Goal: Communication & Community: Participate in discussion

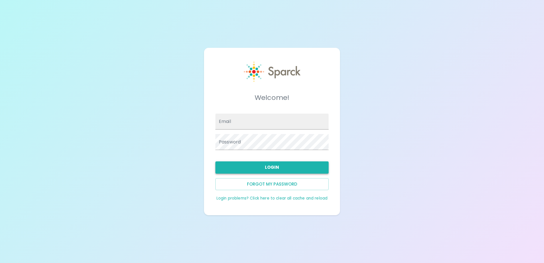
type input "[EMAIL_ADDRESS][DOMAIN_NAME]"
click at [256, 166] on button "Login" at bounding box center [271, 167] width 113 height 12
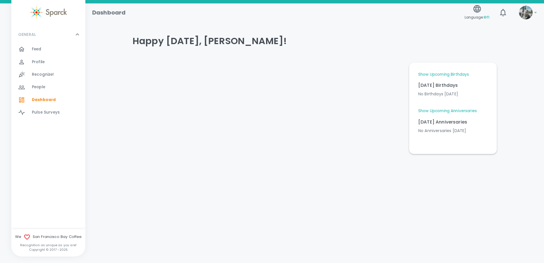
click at [33, 48] on span "Feed" at bounding box center [37, 49] width 10 height 6
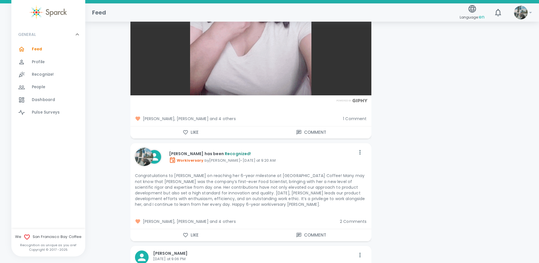
scroll to position [1365, 0]
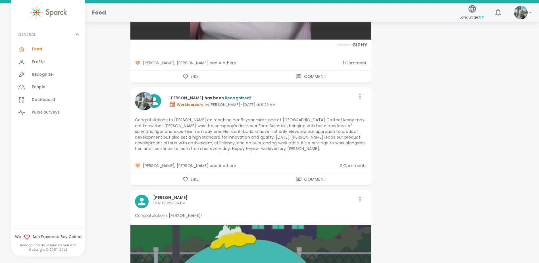
click at [353, 163] on span "2 Comments" at bounding box center [353, 166] width 27 height 6
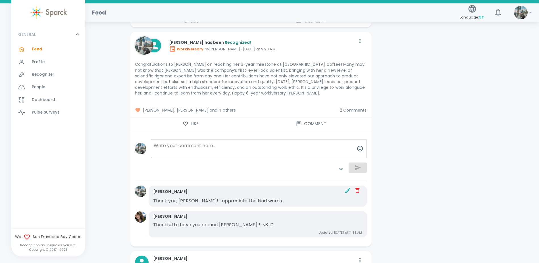
scroll to position [1422, 0]
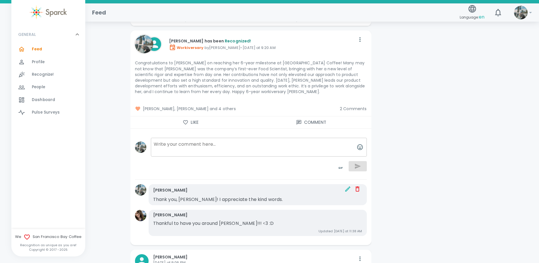
click at [252, 83] on p "Congratulations to [PERSON_NAME] on reaching her 6-year milestone at [GEOGRAPHI…" at bounding box center [251, 77] width 232 height 34
click at [229, 106] on span "[PERSON_NAME], [PERSON_NAME] and 4 others" at bounding box center [235, 109] width 200 height 6
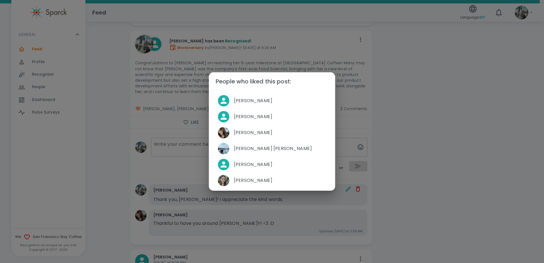
click at [467, 140] on div "People who liked this post: [PERSON_NAME] [PERSON_NAME] [PERSON_NAME] [PERSON_N…" at bounding box center [272, 131] width 544 height 263
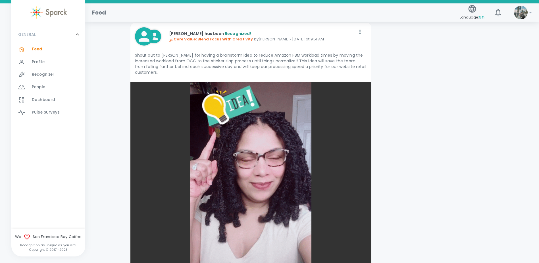
scroll to position [1052, 0]
